Goal: Task Accomplishment & Management: Manage account settings

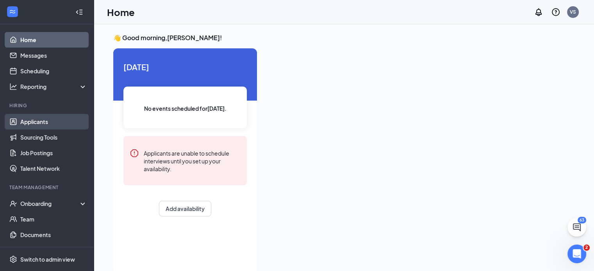
click at [36, 121] on link "Applicants" at bounding box center [53, 122] width 67 height 16
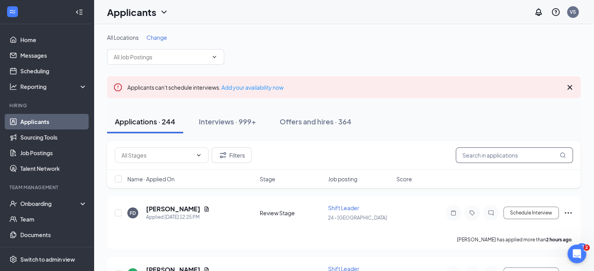
click at [483, 159] on input "text" at bounding box center [514, 156] width 117 height 16
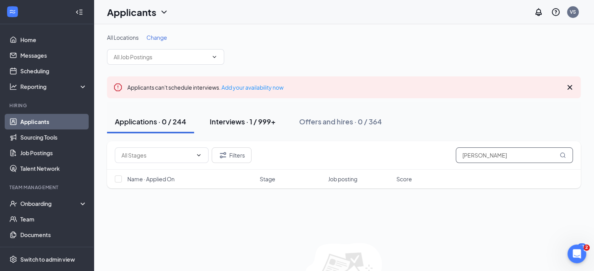
type input "[PERSON_NAME]"
click at [234, 123] on div "Interviews · 1 / 999+" at bounding box center [243, 122] width 66 height 10
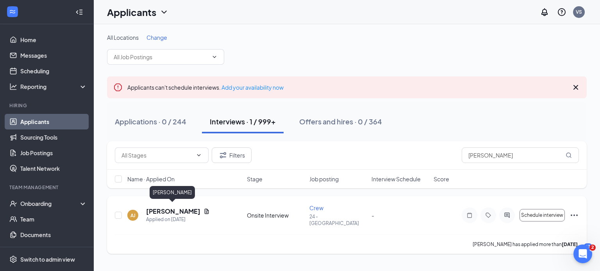
click at [166, 207] on h5 "[PERSON_NAME]" at bounding box center [173, 211] width 54 height 9
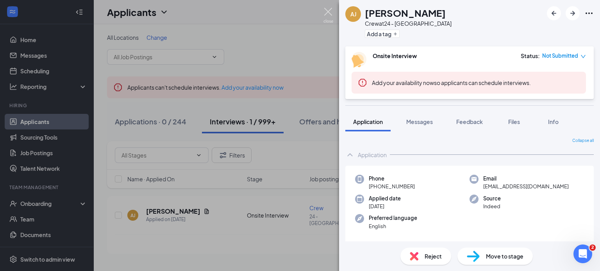
click at [328, 9] on img at bounding box center [328, 15] width 10 height 15
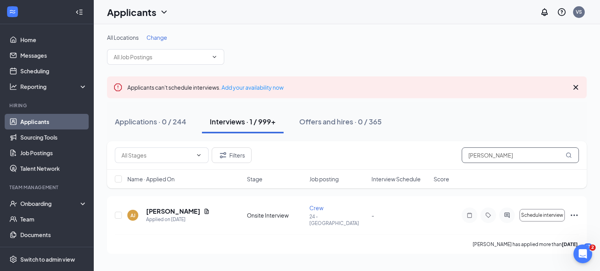
drag, startPoint x: 521, startPoint y: 160, endPoint x: 429, endPoint y: 157, distance: 92.2
click at [436, 159] on div "Filters [PERSON_NAME]" at bounding box center [347, 156] width 464 height 16
type input "[PERSON_NAME]"
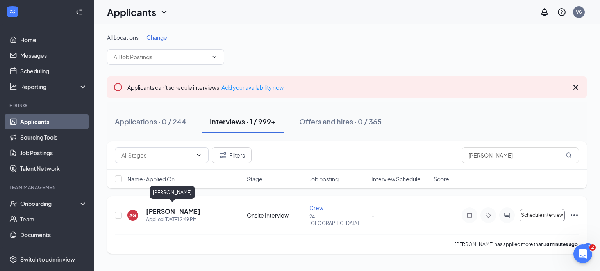
click at [162, 208] on h5 "[PERSON_NAME]" at bounding box center [173, 211] width 54 height 9
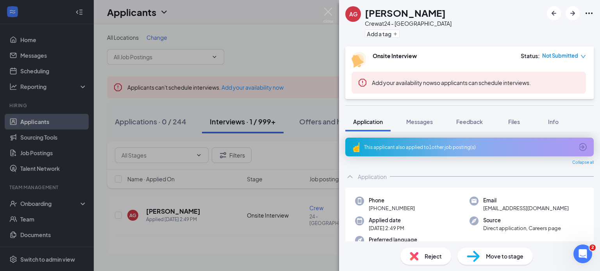
click at [240, 236] on div "AG [PERSON_NAME] Crew at 24 - Orangeburg Add a tag Onsite Interview Status : No…" at bounding box center [300, 135] width 600 height 271
